Goal: Check status: Check status

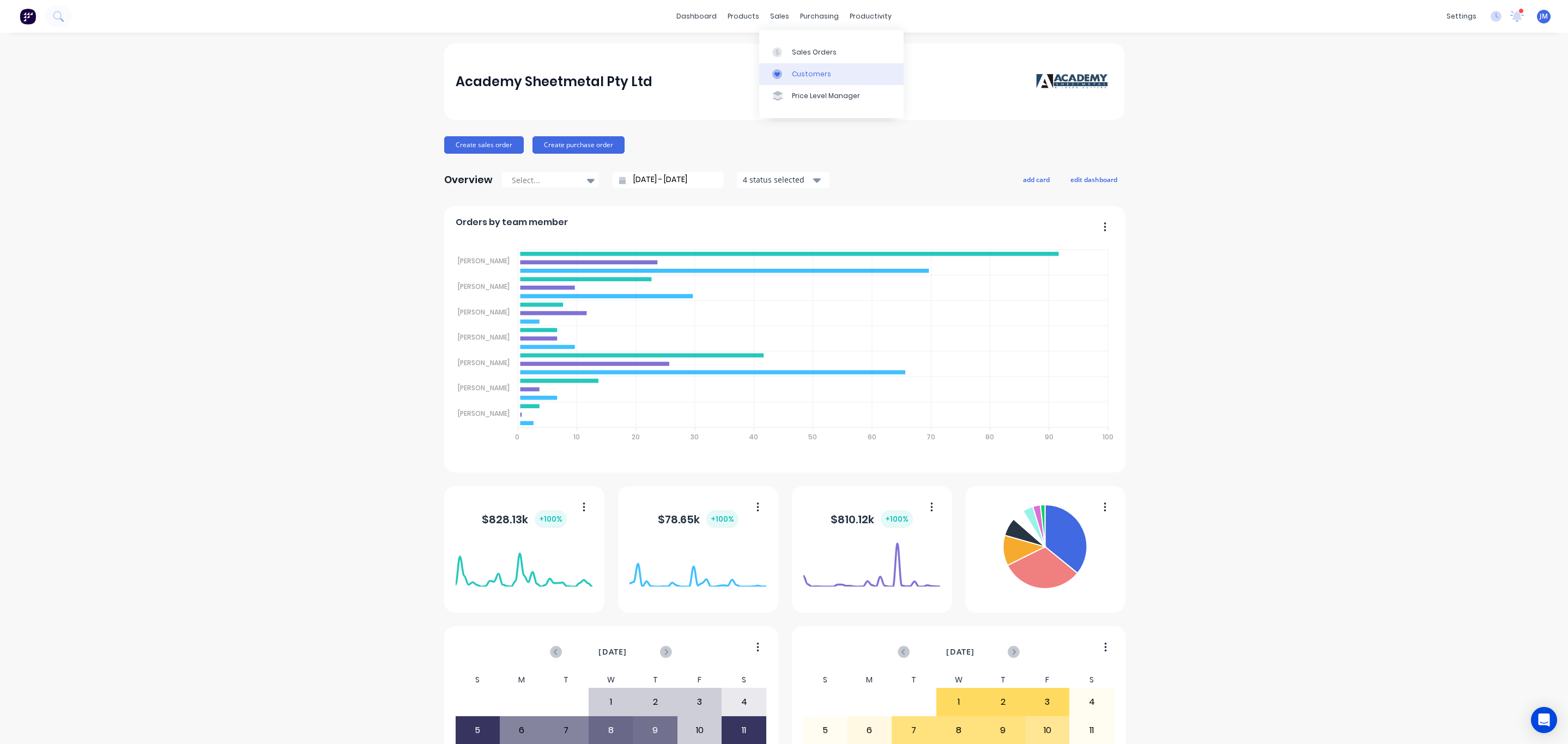
click at [780, 63] on link "Customers" at bounding box center [831, 74] width 144 height 22
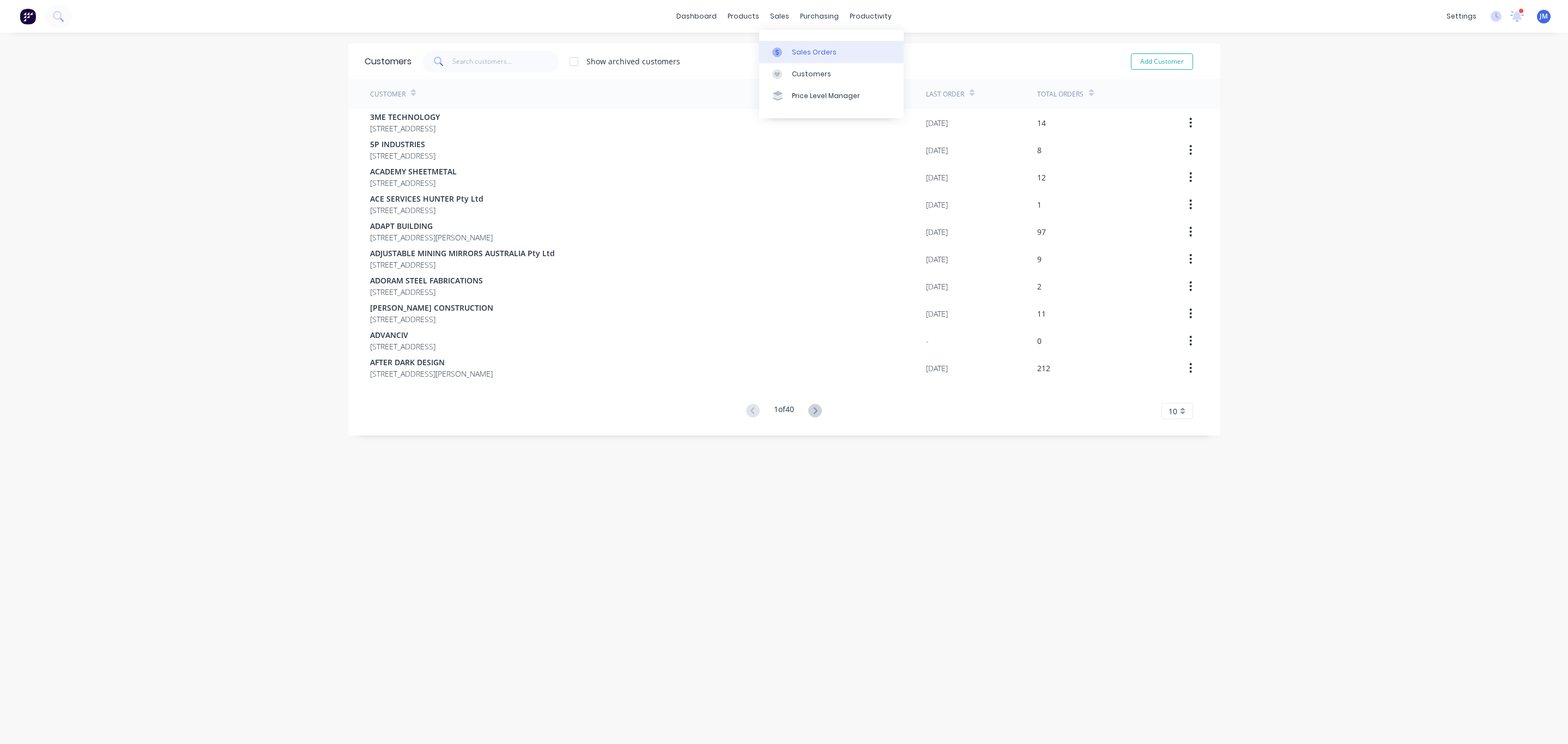
click at [775, 44] on link "Sales Orders" at bounding box center [831, 52] width 144 height 22
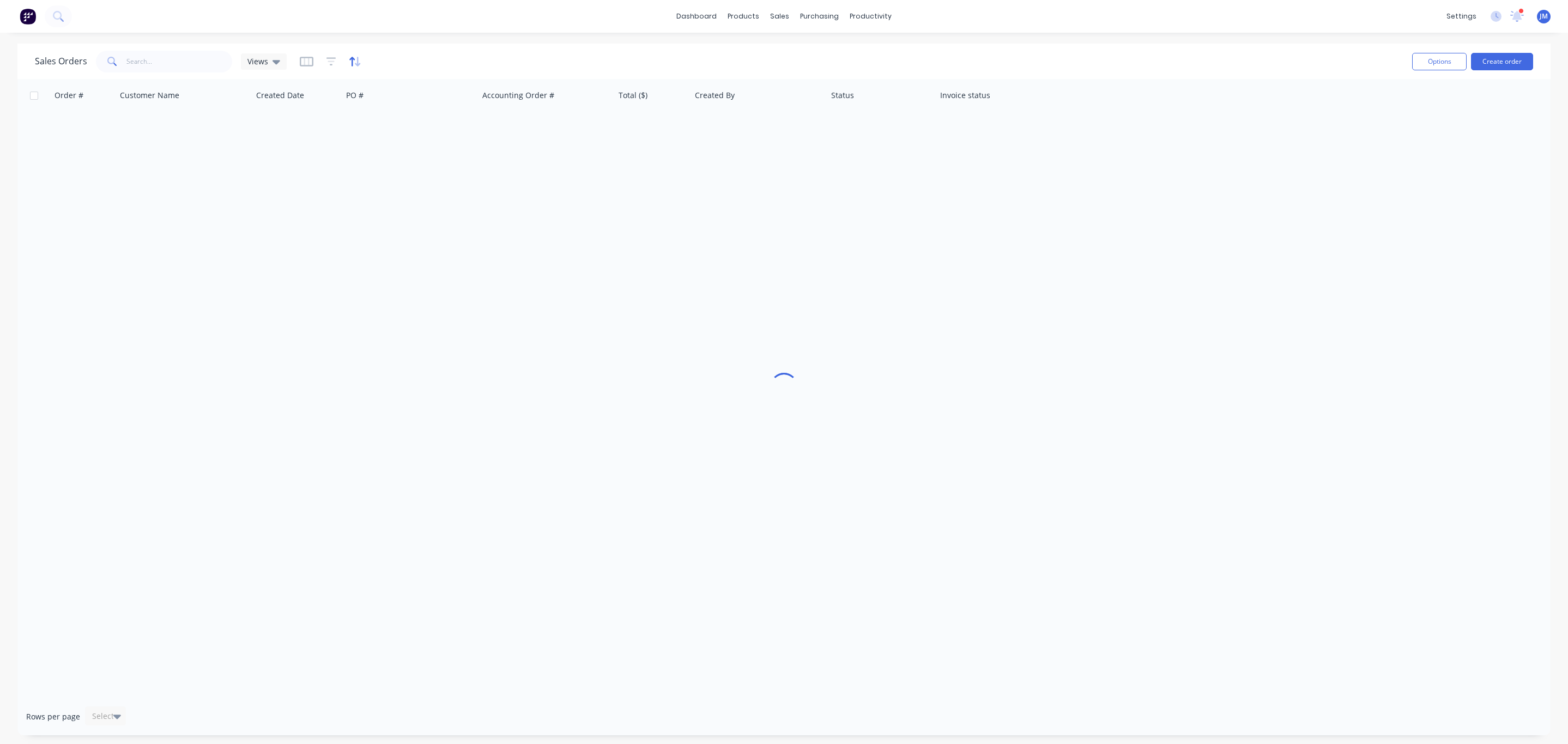
click at [357, 63] on icon "button" at bounding box center [357, 61] width 5 height 10
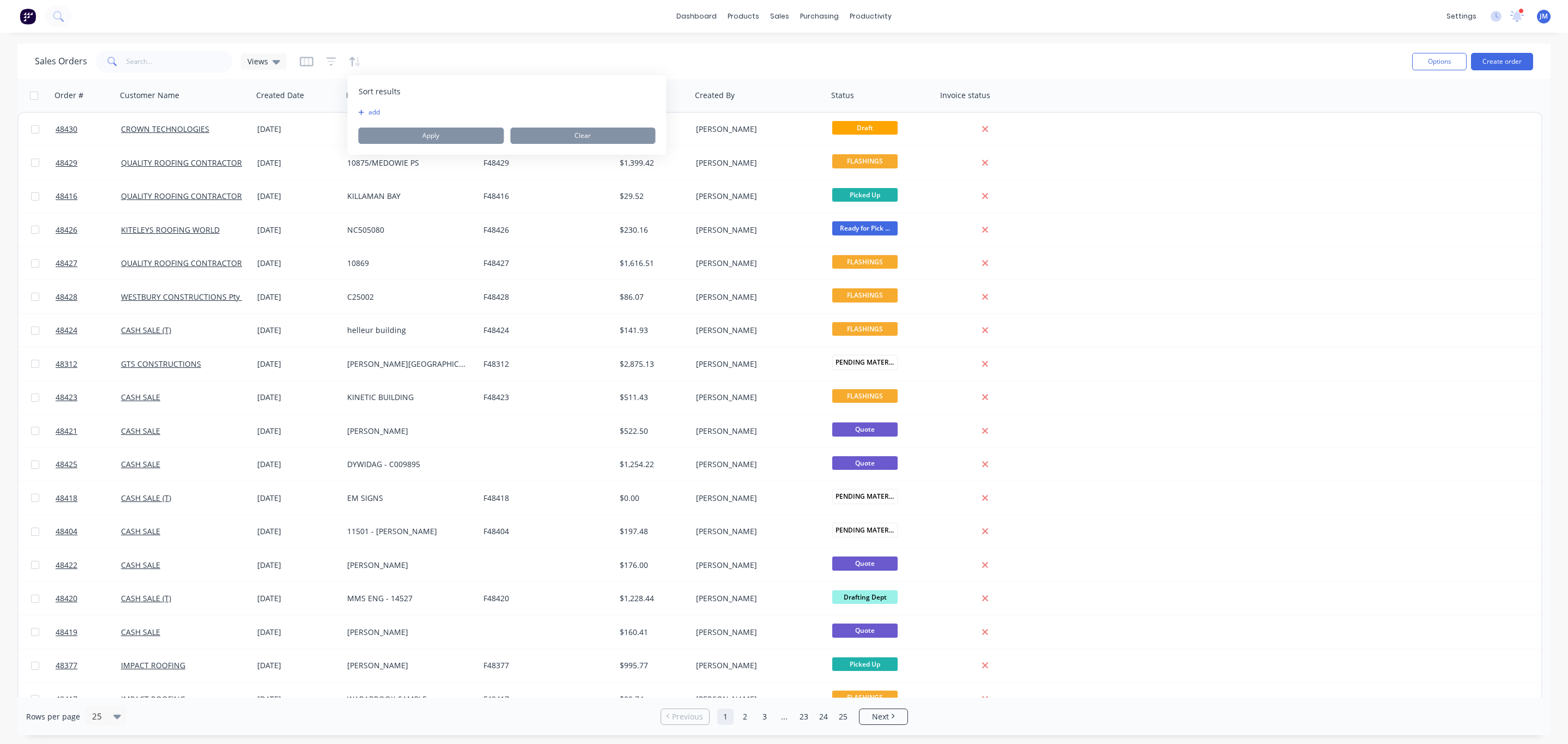
click at [355, 118] on div "Sort results To pick up a draggable item, press the space bar. While dragging, …" at bounding box center [507, 115] width 319 height 80
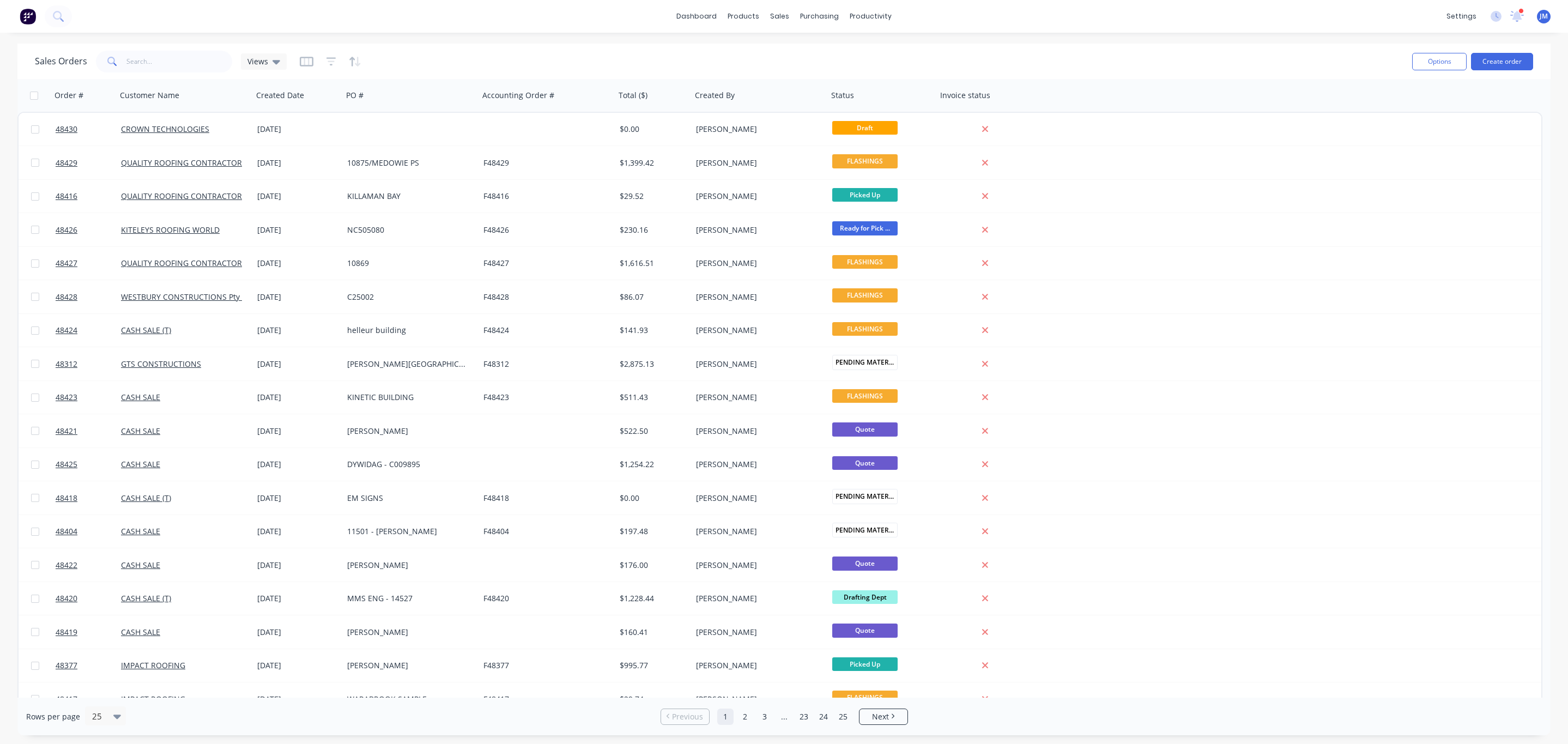
click at [321, 66] on div at bounding box center [330, 61] width 61 height 18
click at [327, 62] on icon "button" at bounding box center [331, 61] width 10 height 11
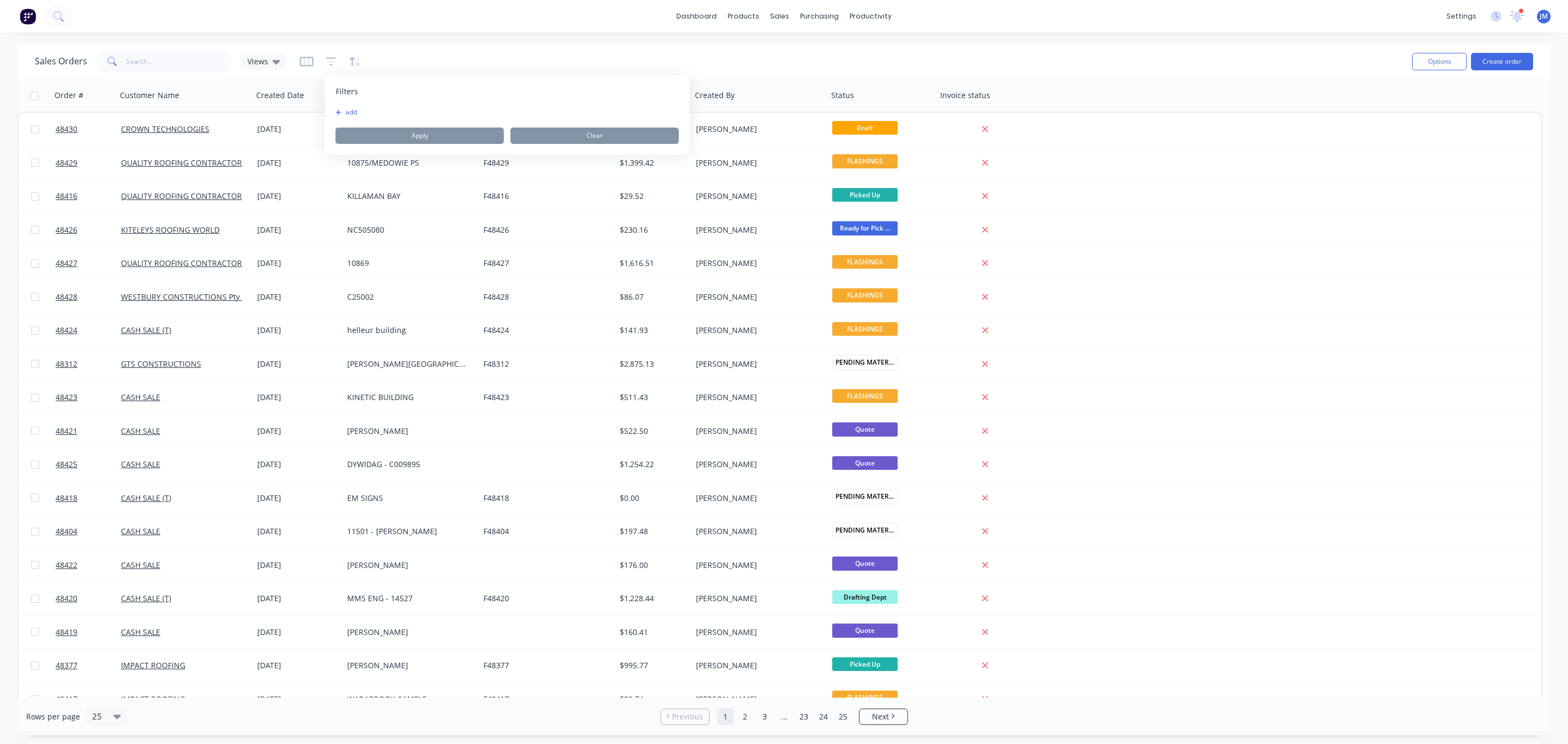
click at [349, 115] on button "add" at bounding box center [349, 112] width 27 height 9
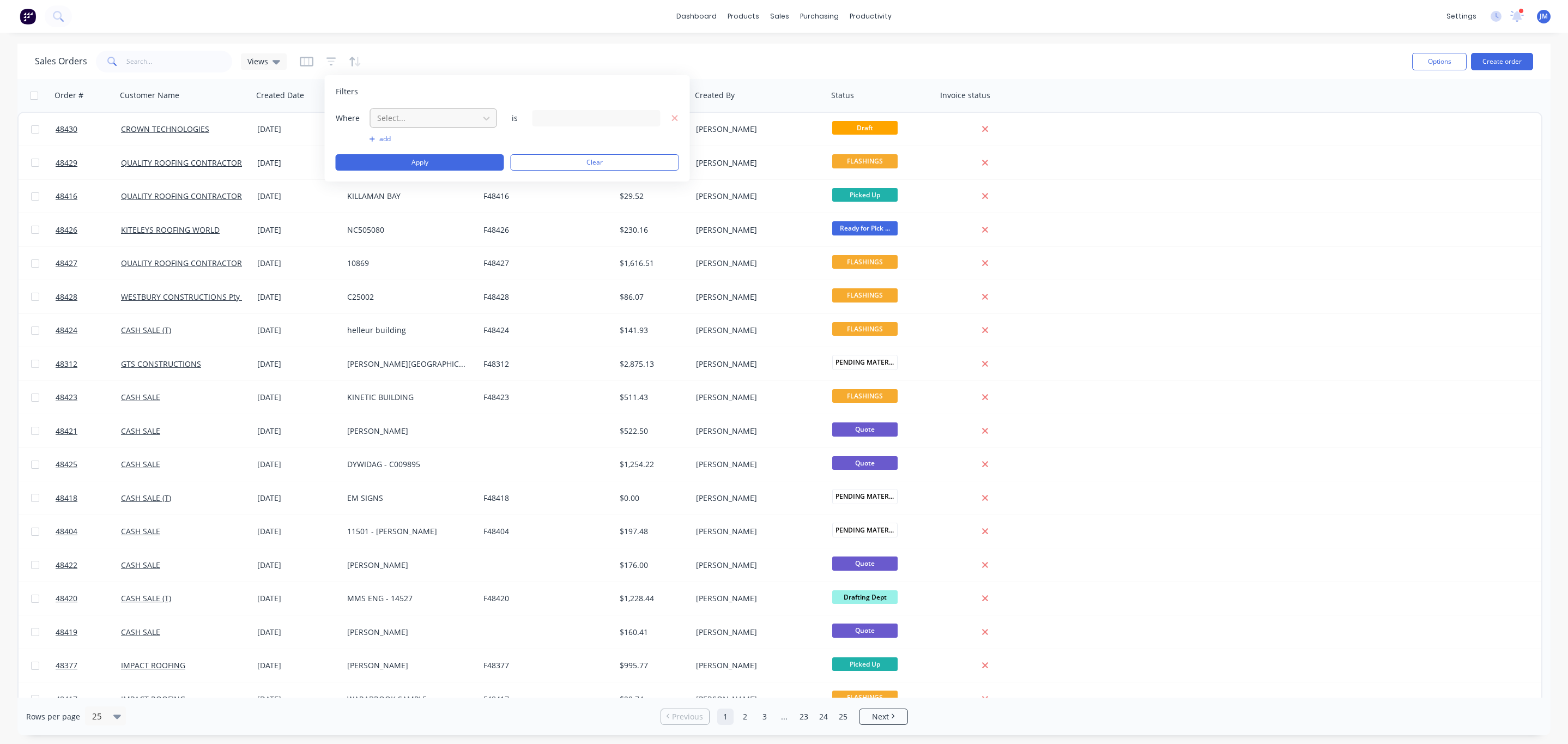
click at [409, 117] on div at bounding box center [425, 118] width 97 height 13
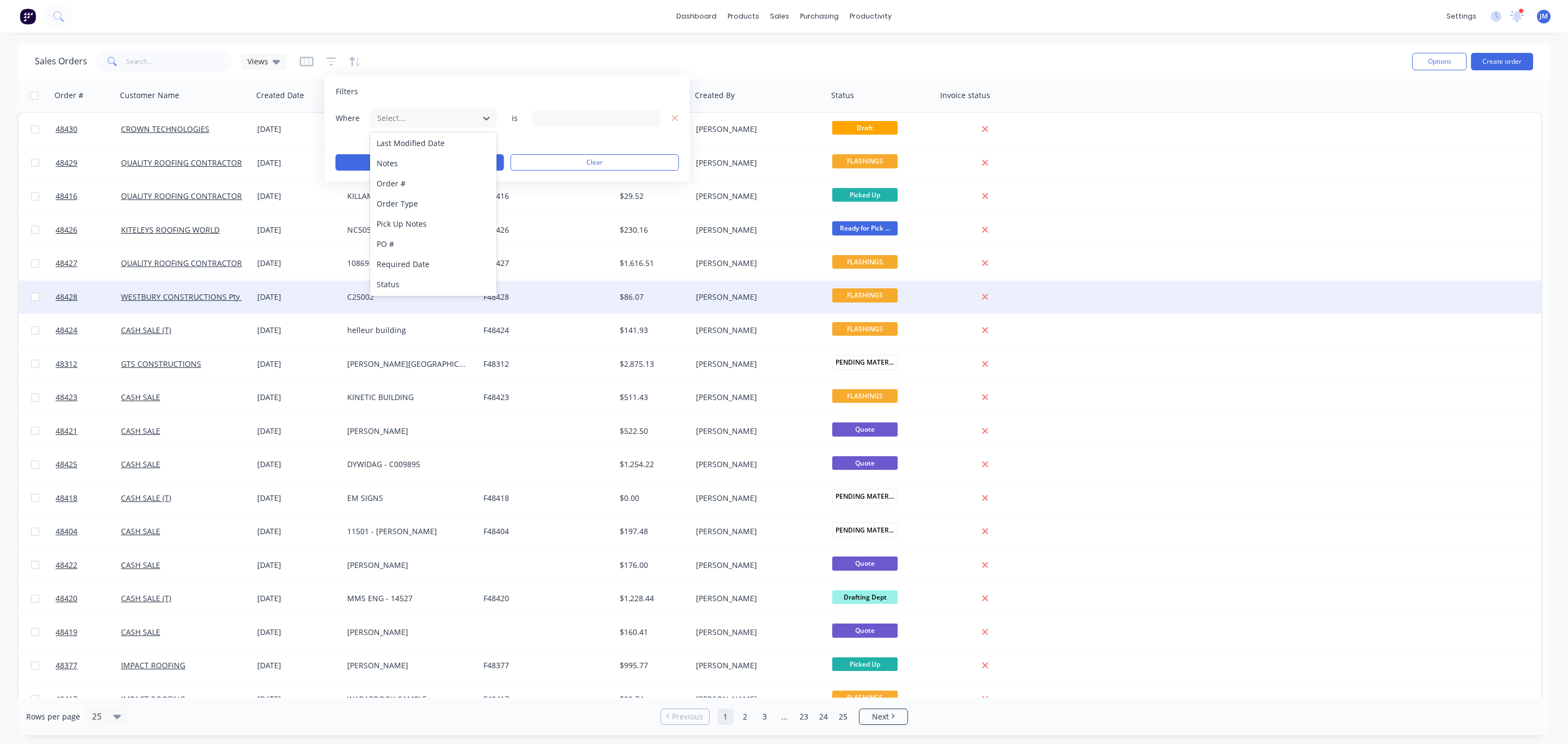
click at [408, 287] on div "Status" at bounding box center [433, 284] width 127 height 20
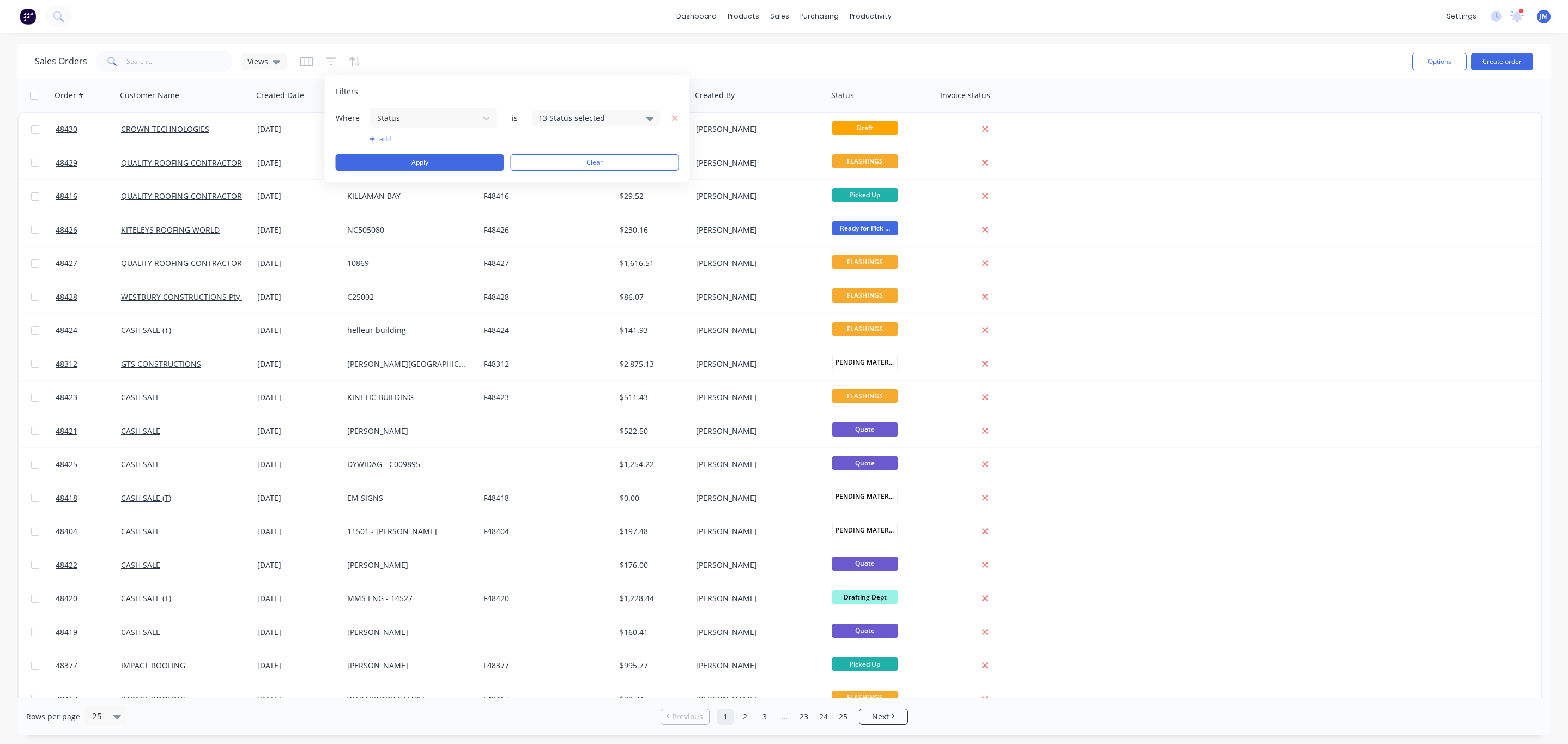
click at [565, 110] on div "13 Status selected" at bounding box center [597, 118] width 128 height 16
click at [558, 183] on div at bounding box center [550, 178] width 22 height 22
click at [417, 169] on button "Apply" at bounding box center [420, 162] width 169 height 16
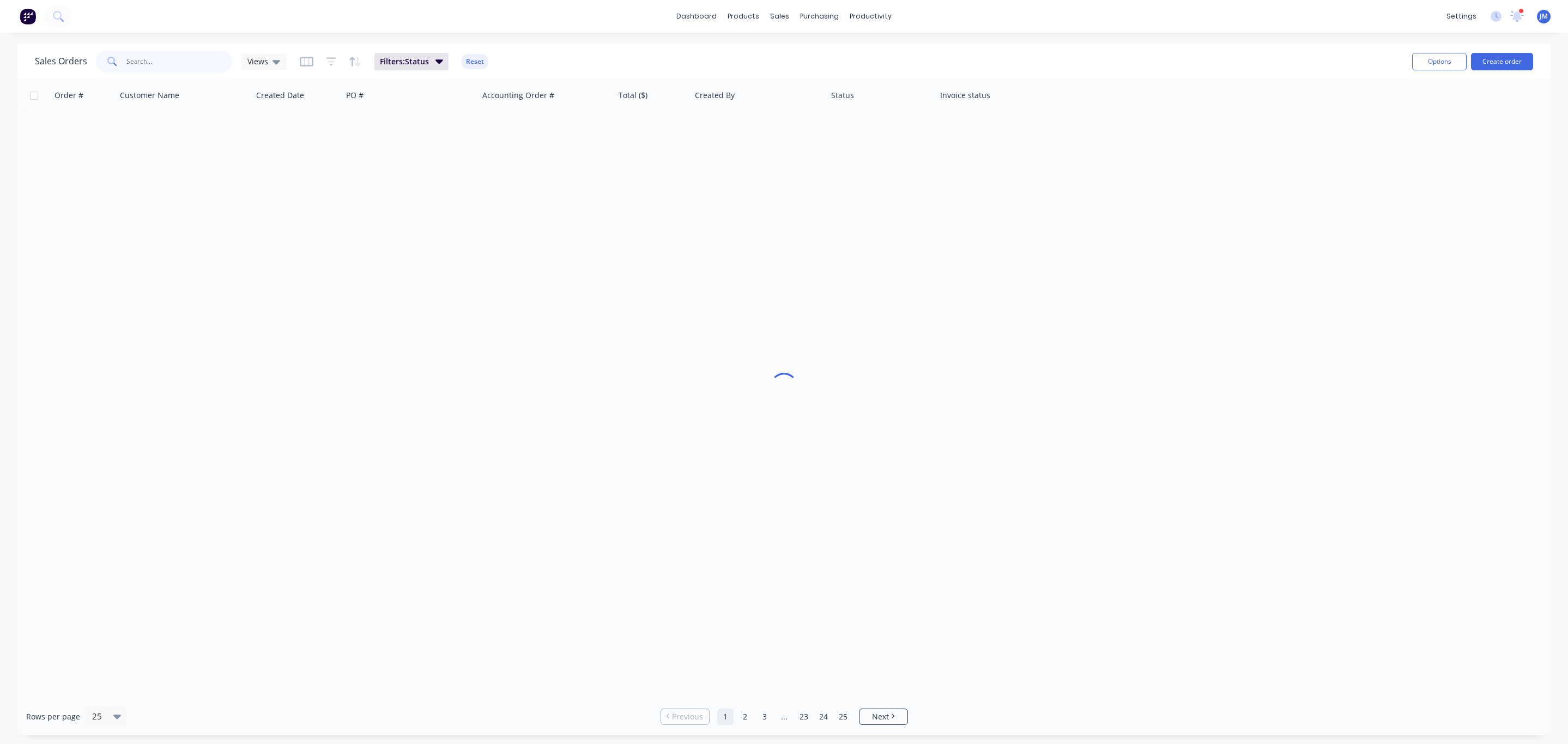
click at [156, 60] on input "text" at bounding box center [180, 61] width 107 height 22
type input "dyw"
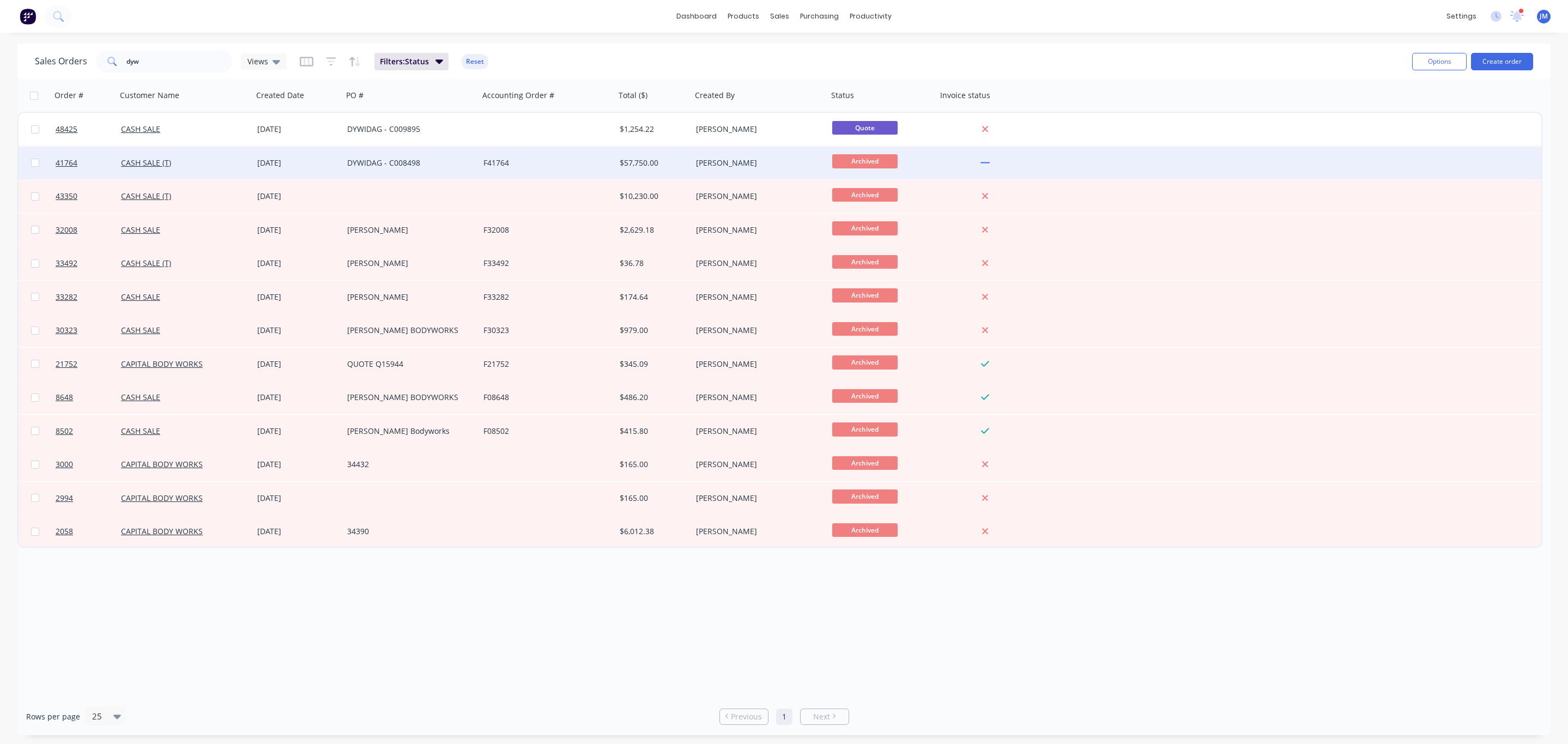
click at [452, 169] on div "DYWIDAG - C008498" at bounding box center [411, 163] width 136 height 33
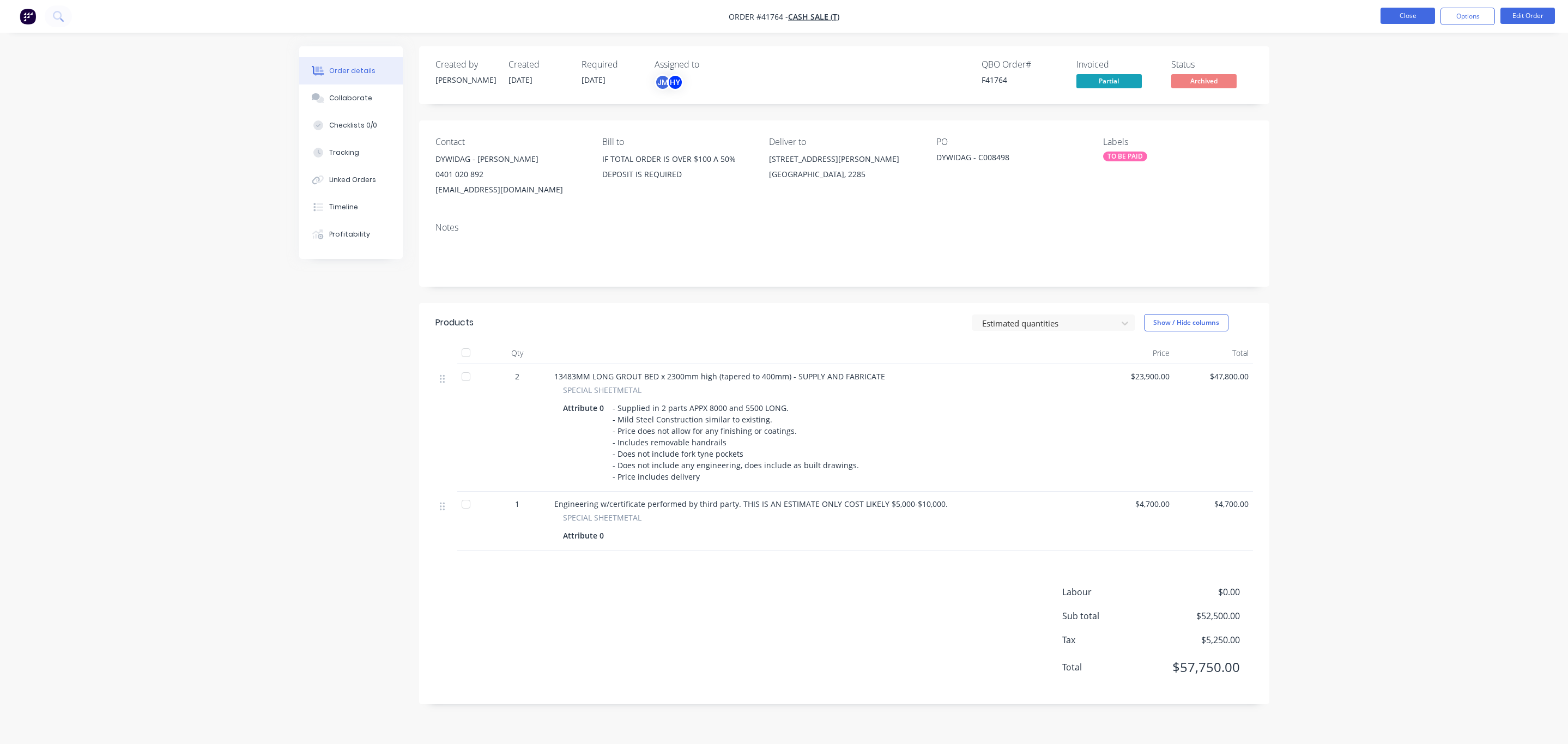
click at [1415, 16] on button "Close" at bounding box center [1408, 16] width 55 height 16
